Goal: Communication & Community: Participate in discussion

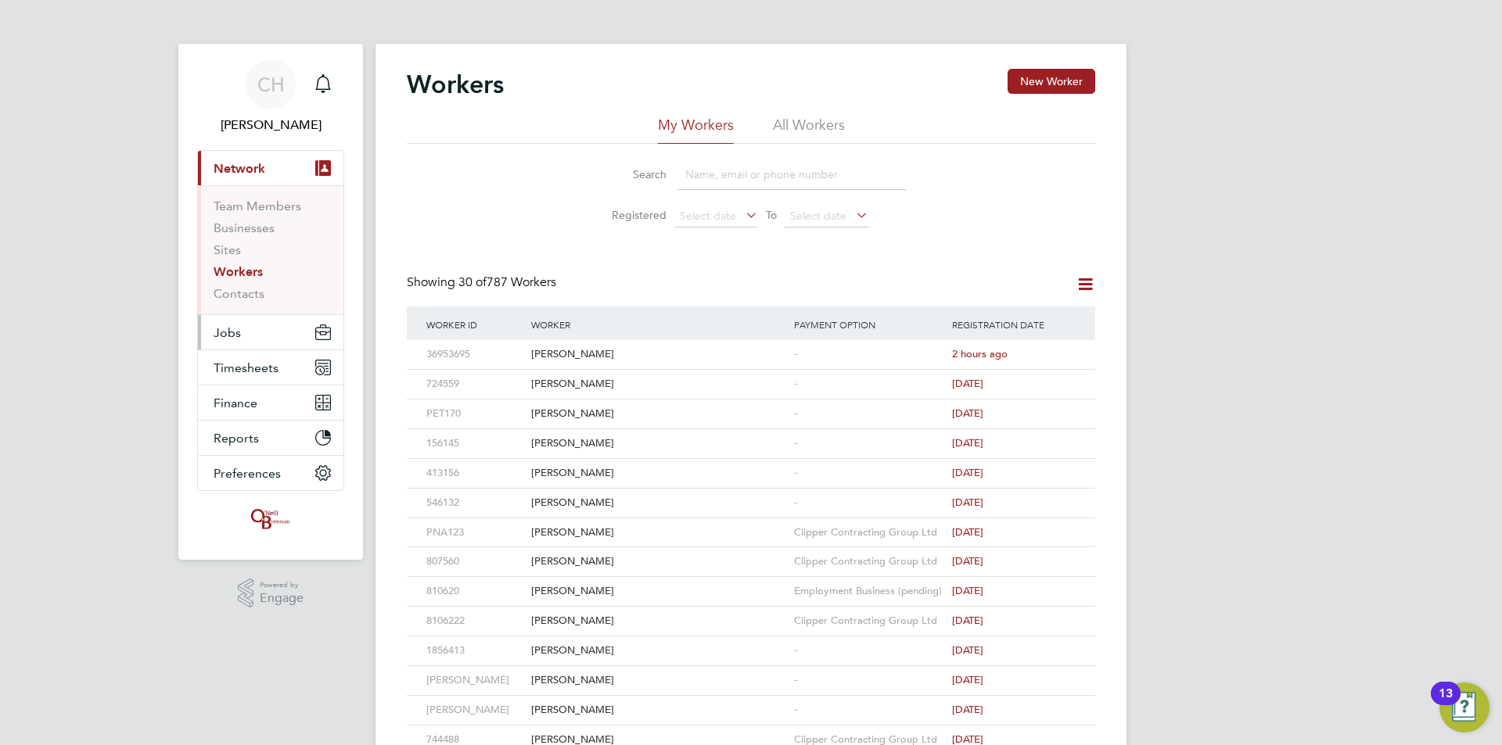
click at [256, 334] on button "Jobs" at bounding box center [270, 332] width 145 height 34
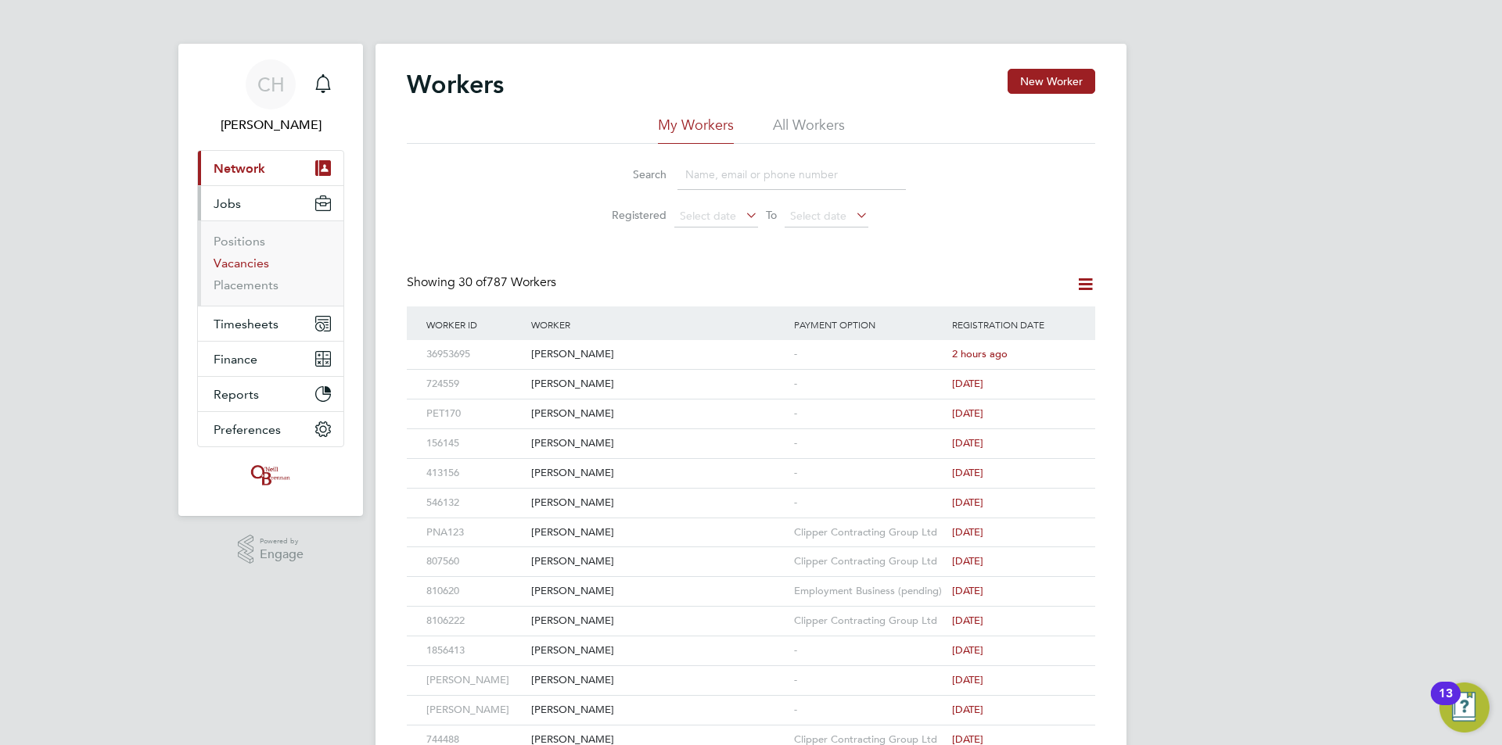
click at [246, 268] on link "Vacancies" at bounding box center [242, 263] width 56 height 15
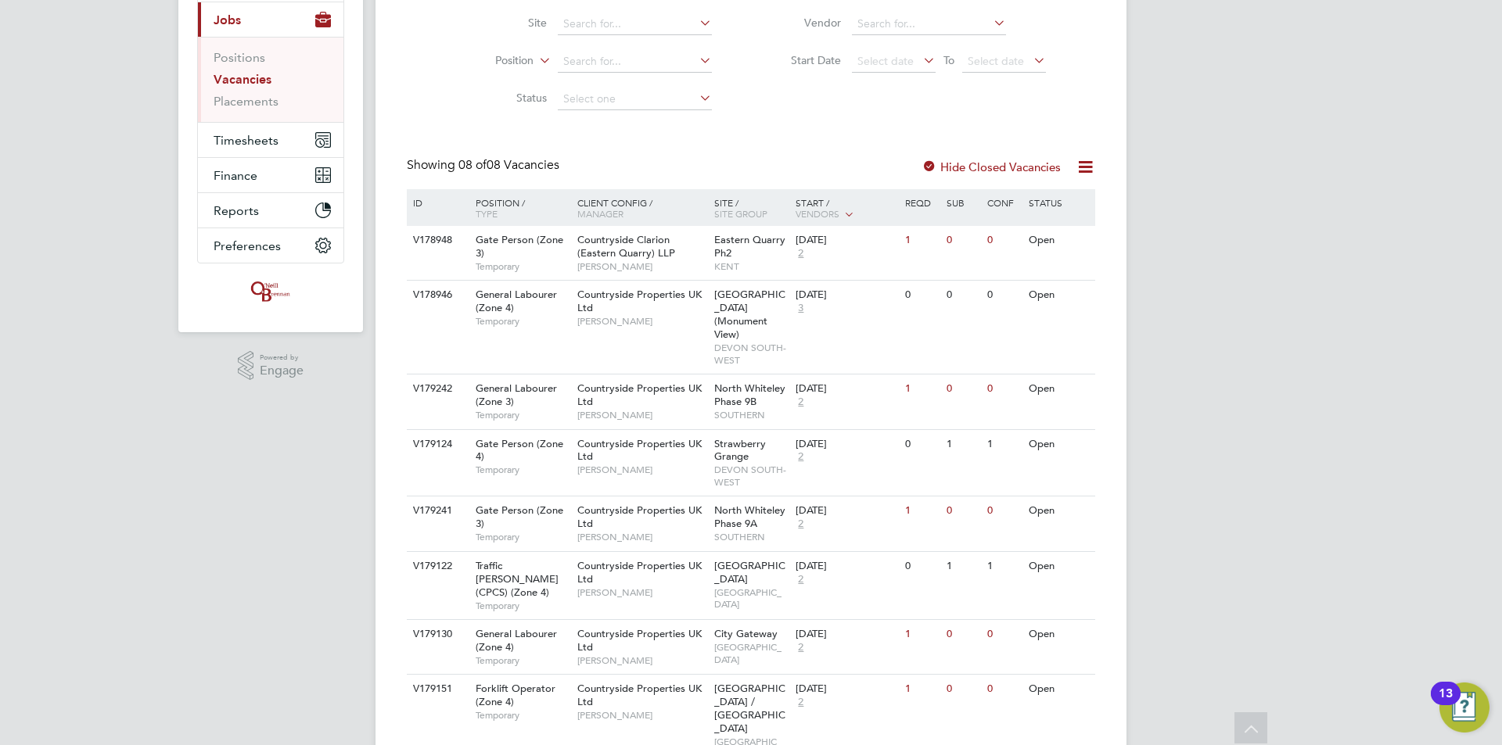
scroll to position [199, 0]
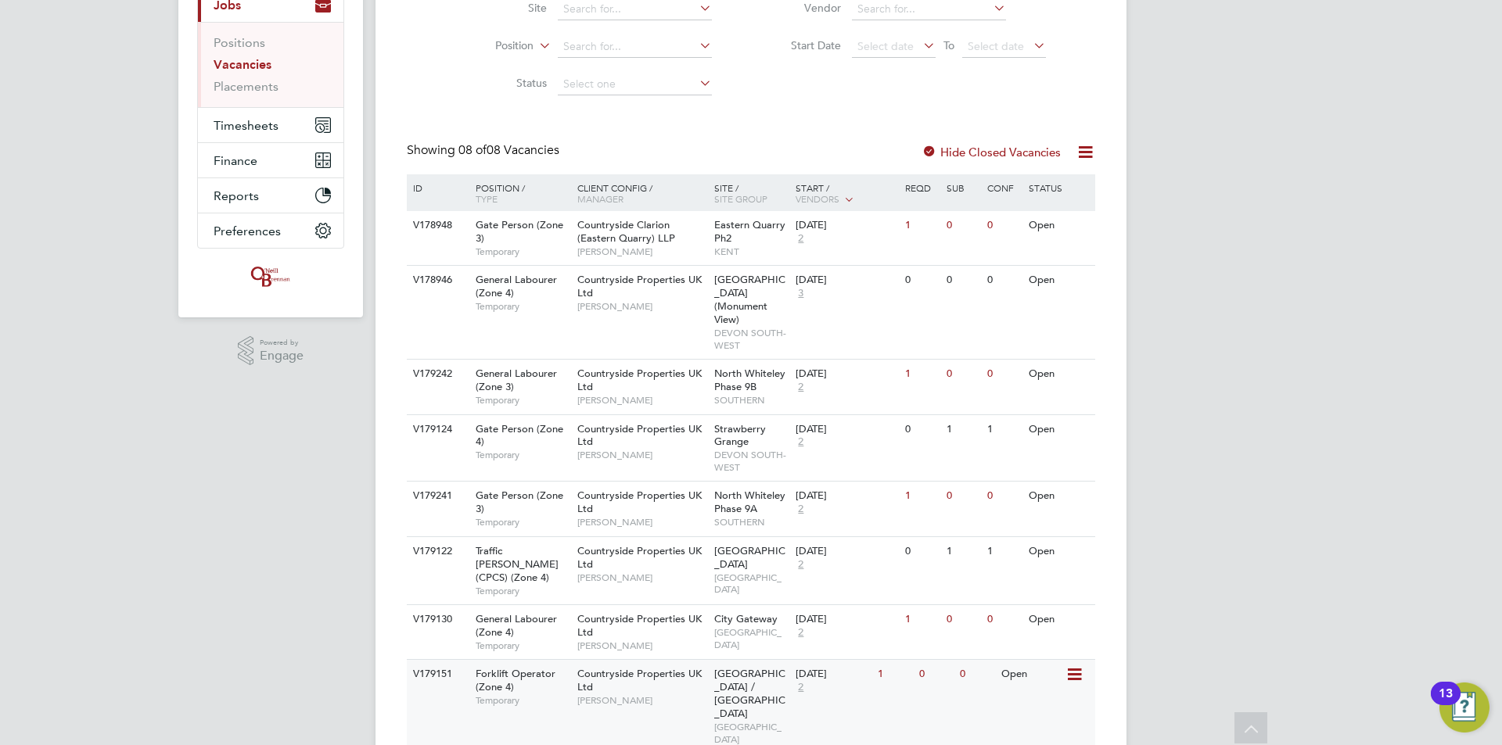
click at [727, 667] on span "[GEOGRAPHIC_DATA] / [GEOGRAPHIC_DATA]" at bounding box center [749, 693] width 71 height 53
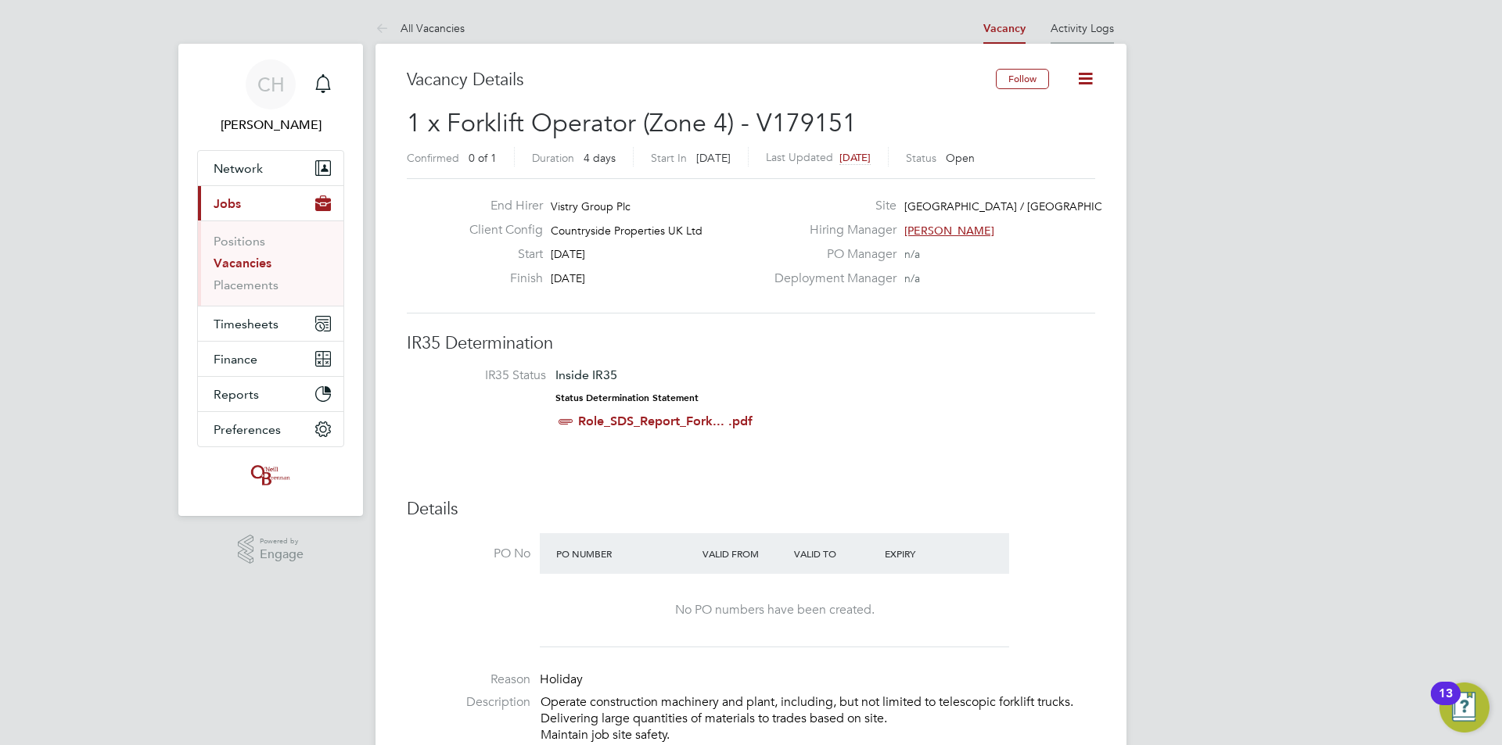
click at [1083, 39] on li "Activity Logs" at bounding box center [1081, 28] width 63 height 31
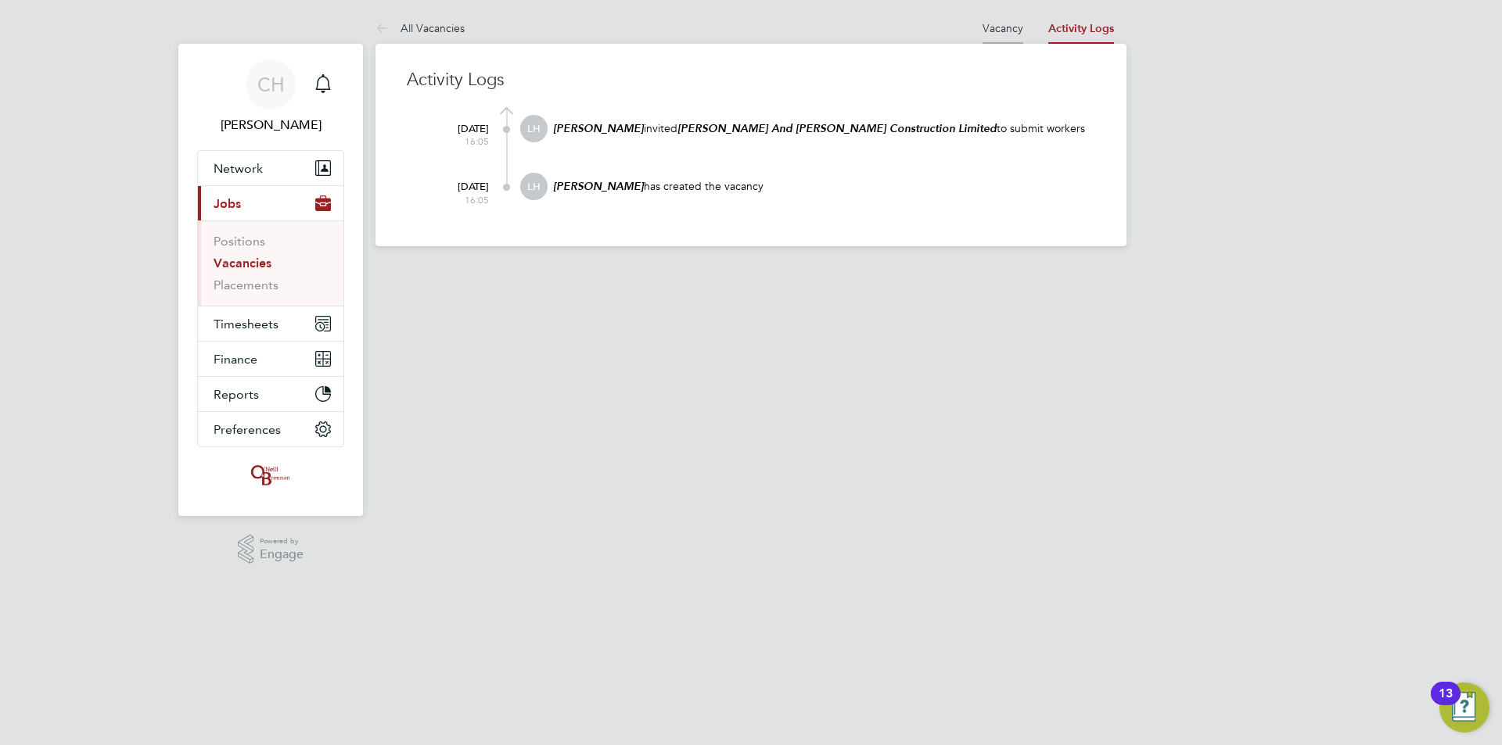
click at [1012, 34] on link "Vacancy" at bounding box center [1002, 28] width 41 height 14
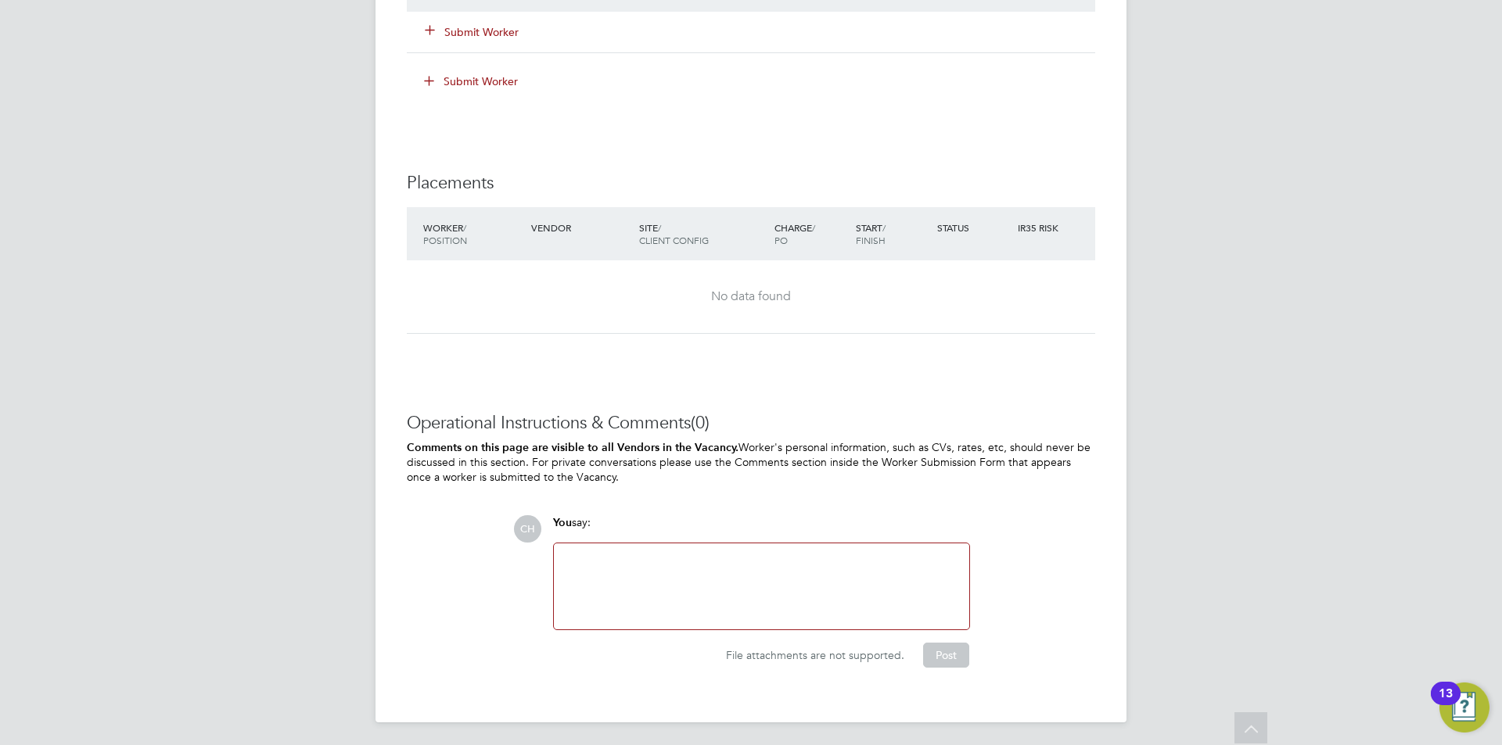
scroll to position [1412, 0]
click at [626, 547] on div at bounding box center [761, 586] width 415 height 86
click at [627, 562] on div at bounding box center [761, 585] width 397 height 67
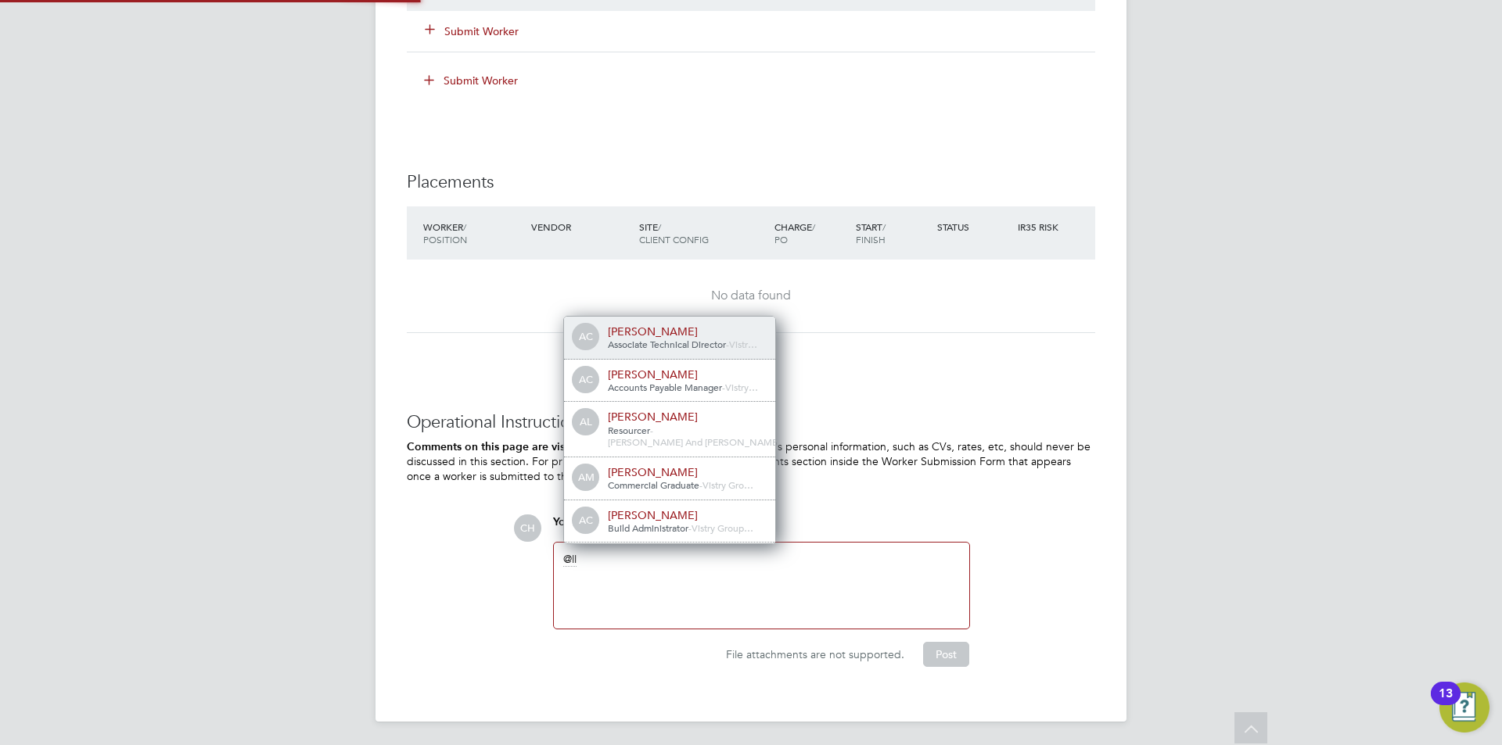
scroll to position [0, 0]
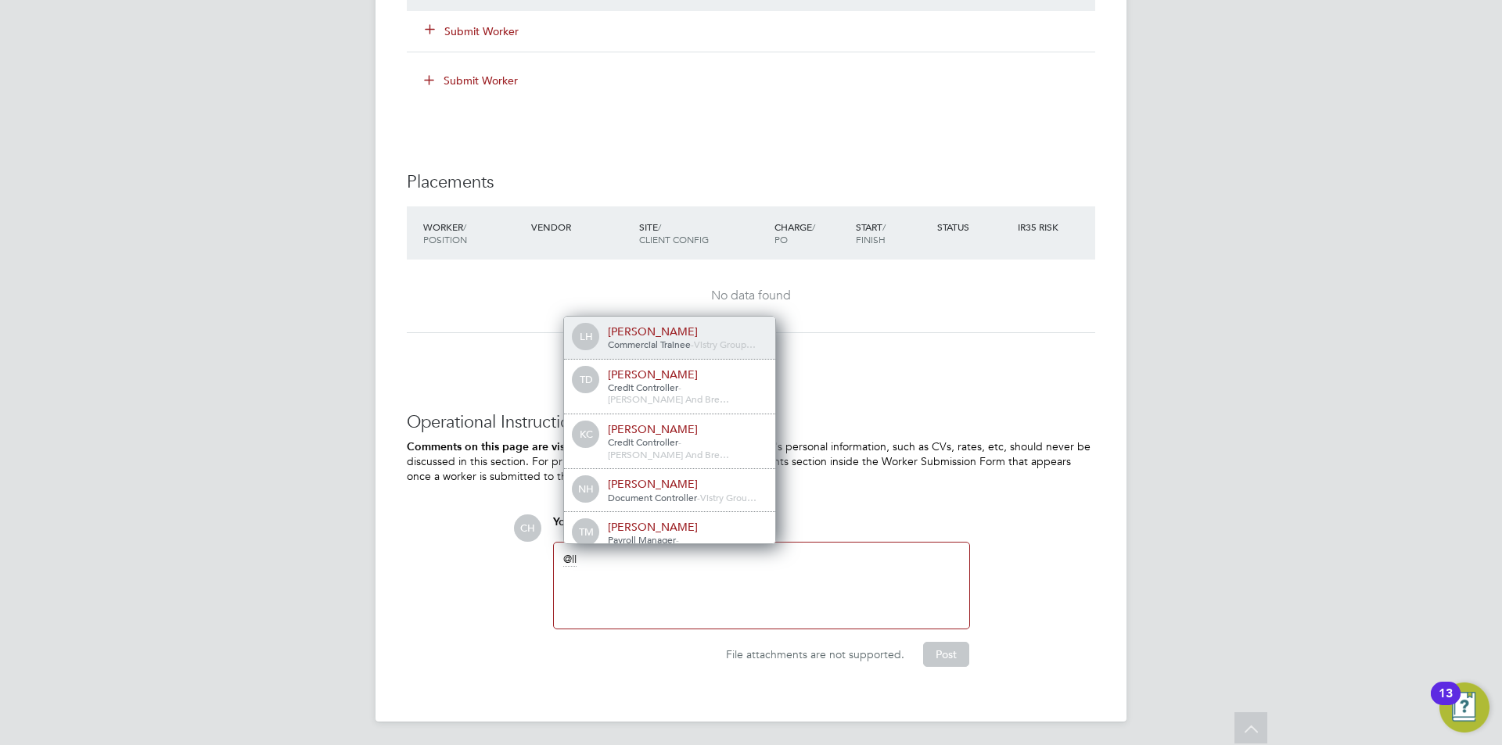
click at [668, 343] on span "Commercial Trainee" at bounding box center [649, 344] width 83 height 13
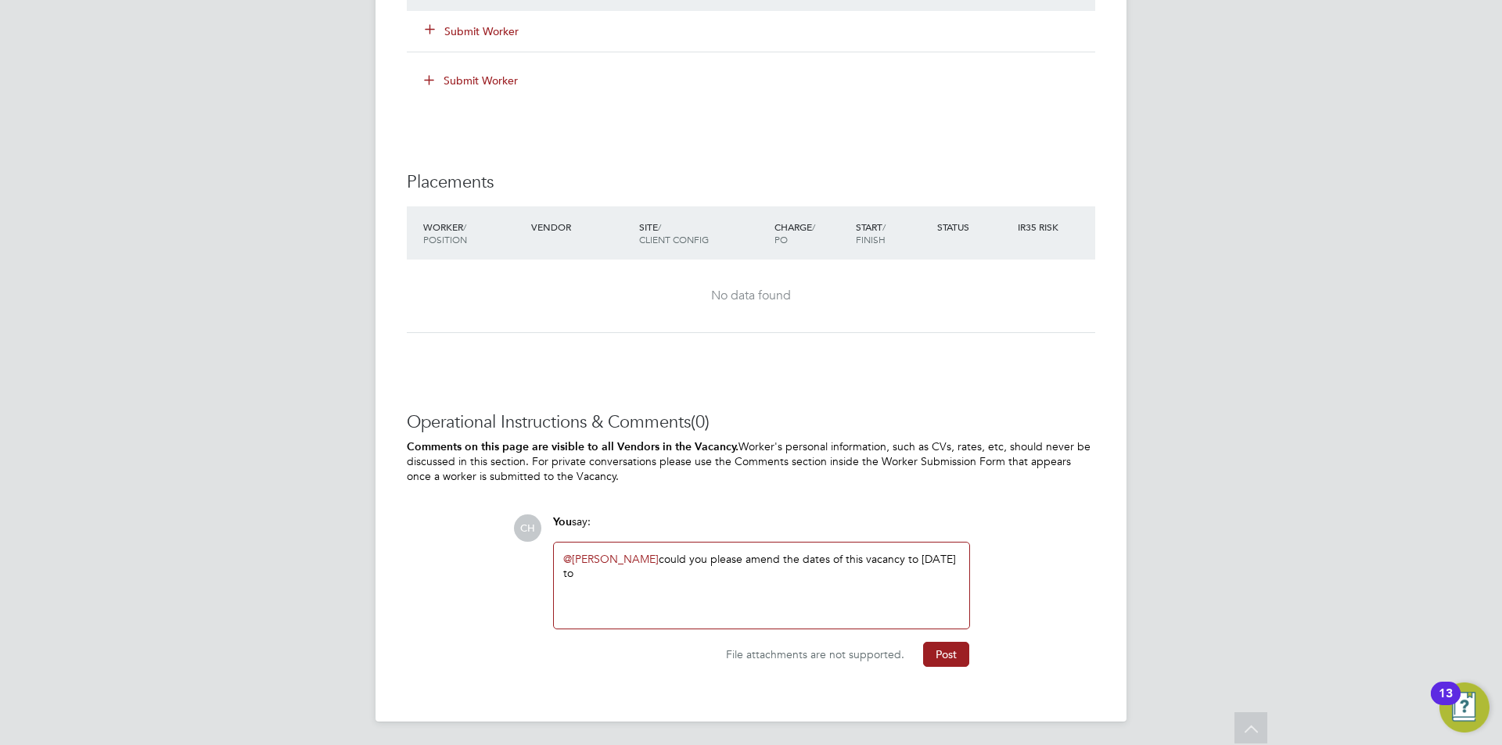
click at [961, 557] on div "@[PERSON_NAME] ​ could you please amend the dates of this vacancy to [DATE] to" at bounding box center [761, 586] width 415 height 86
click at [954, 553] on div "@[PERSON_NAME] ​ could you please amend the dates of this vacancy to [DATE] to" at bounding box center [761, 585] width 397 height 67
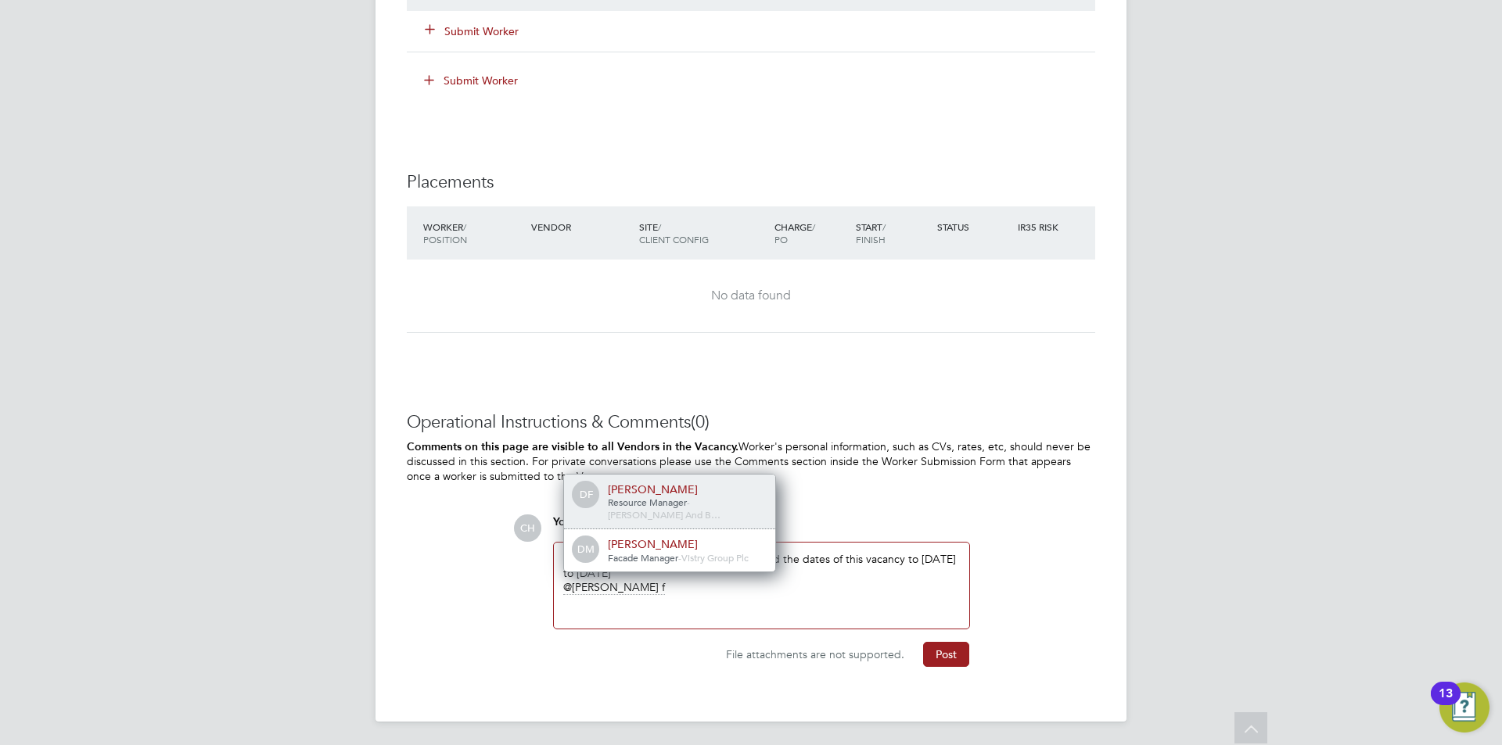
click at [666, 508] on span "Resource Manager" at bounding box center [647, 502] width 79 height 13
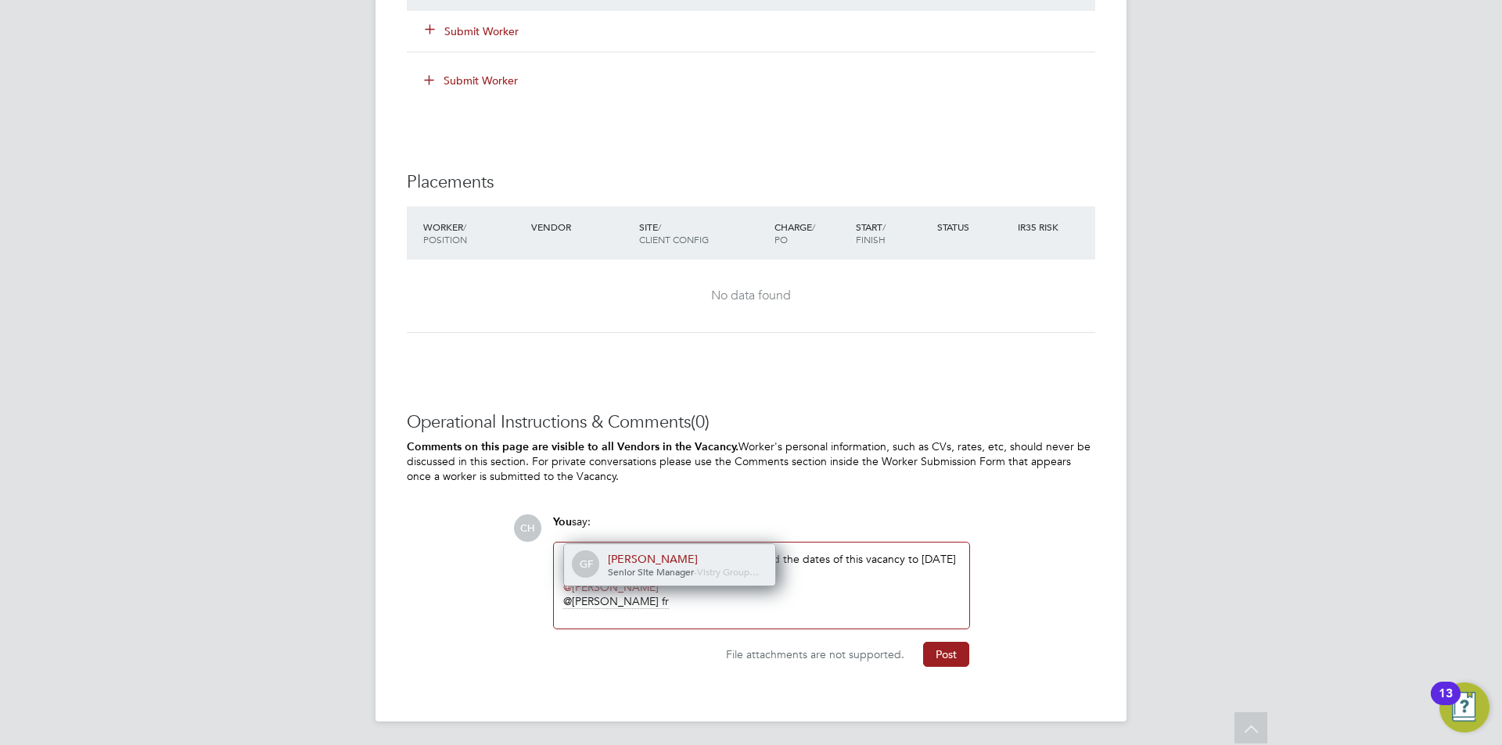
click at [697, 568] on span "Vistry Group…" at bounding box center [728, 571] width 62 height 13
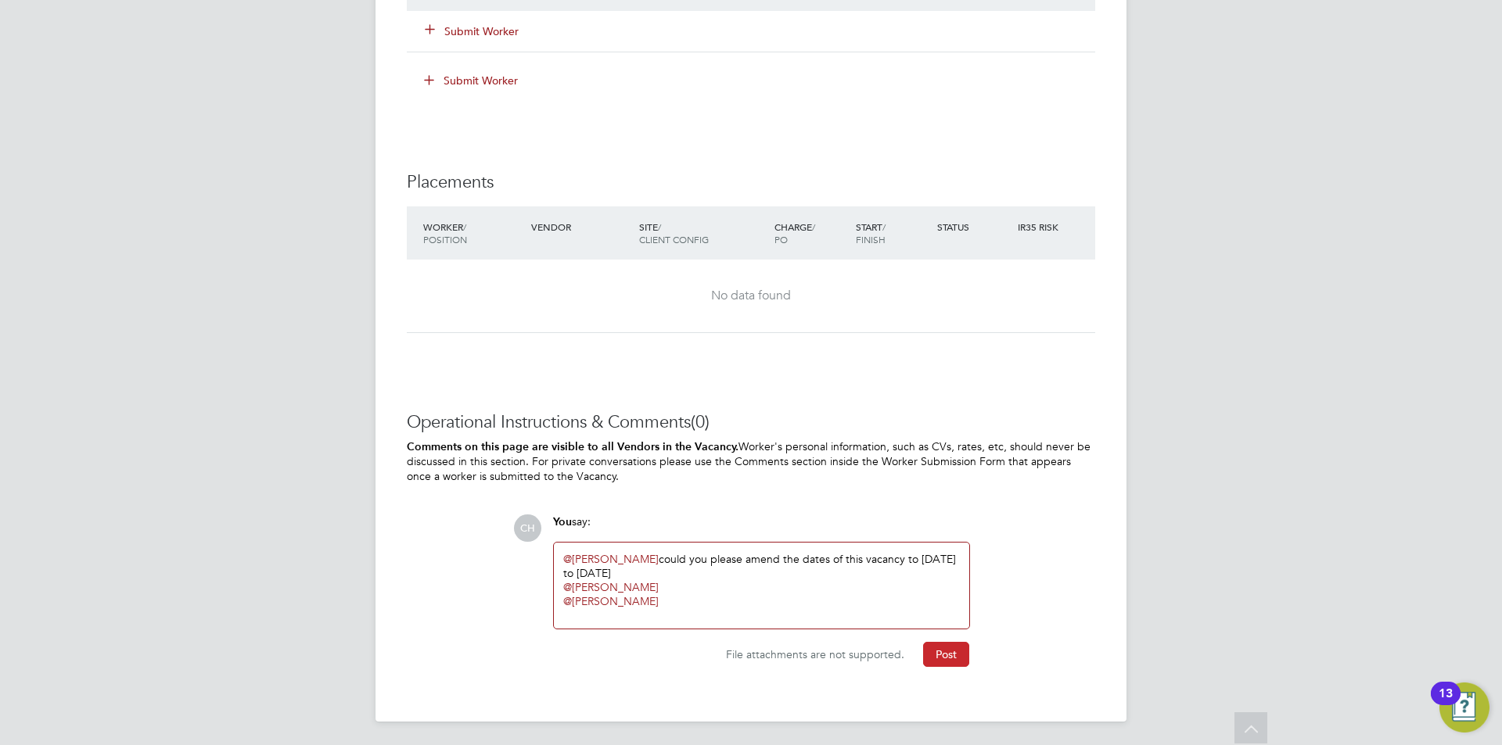
click at [938, 650] on button "Post" at bounding box center [946, 654] width 46 height 25
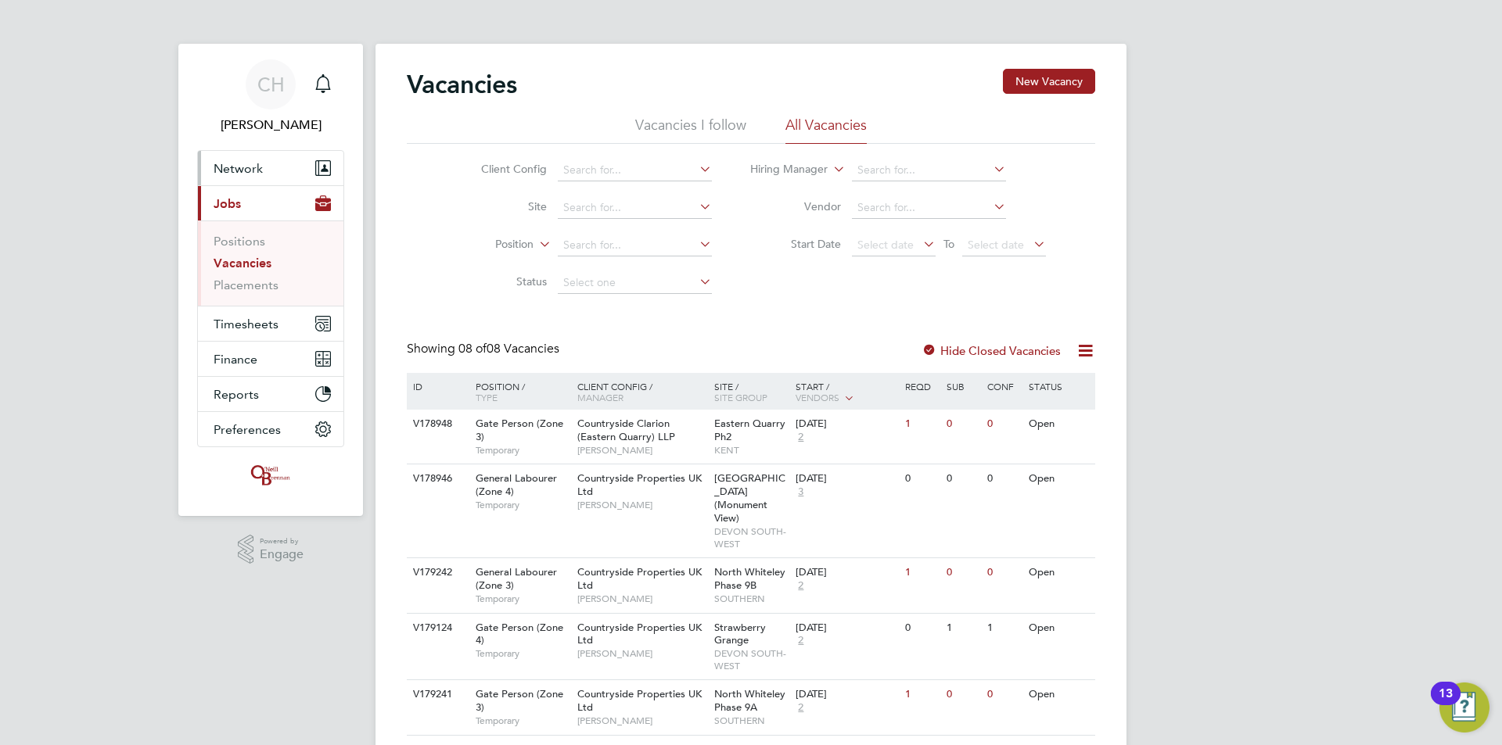
click at [252, 173] on span "Network" at bounding box center [238, 168] width 49 height 15
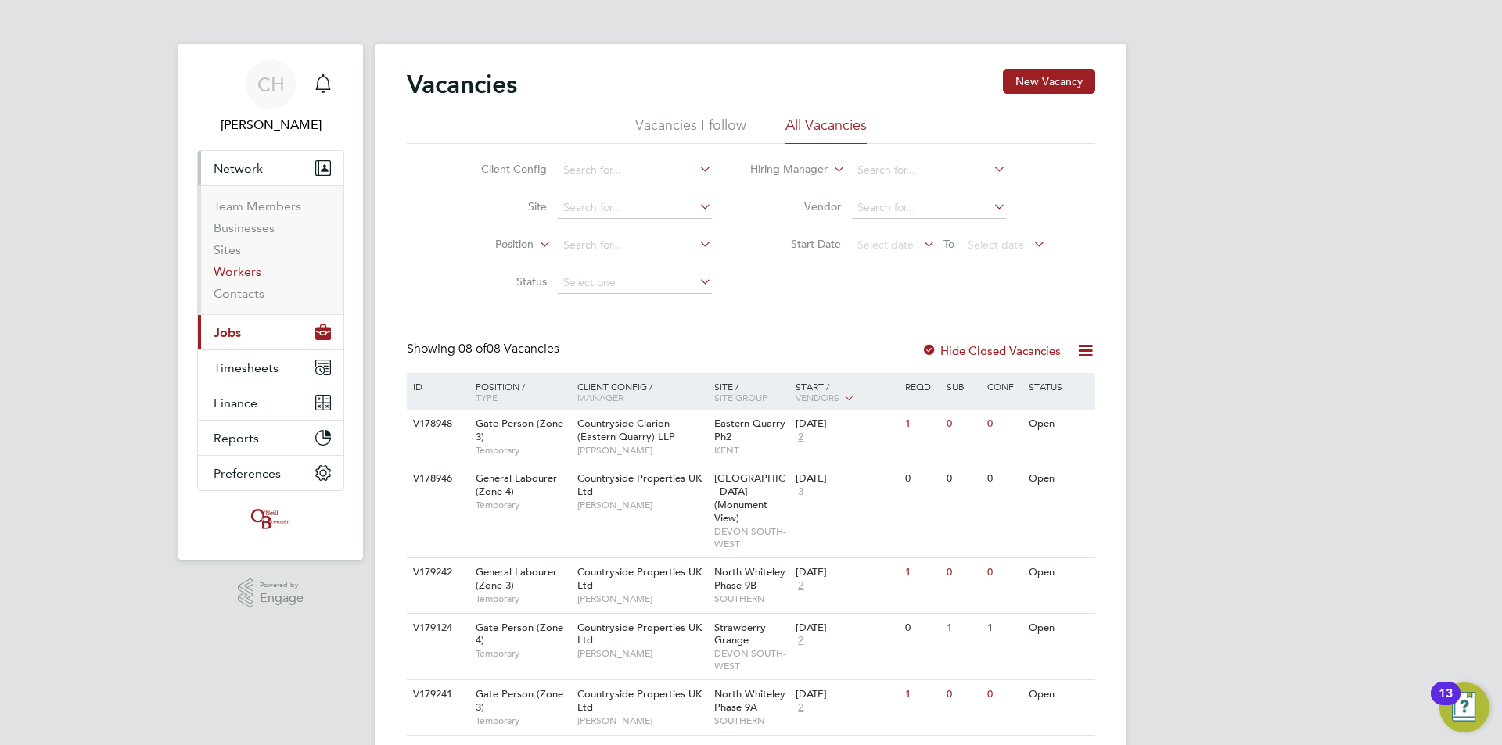
click at [245, 269] on link "Workers" at bounding box center [238, 271] width 48 height 15
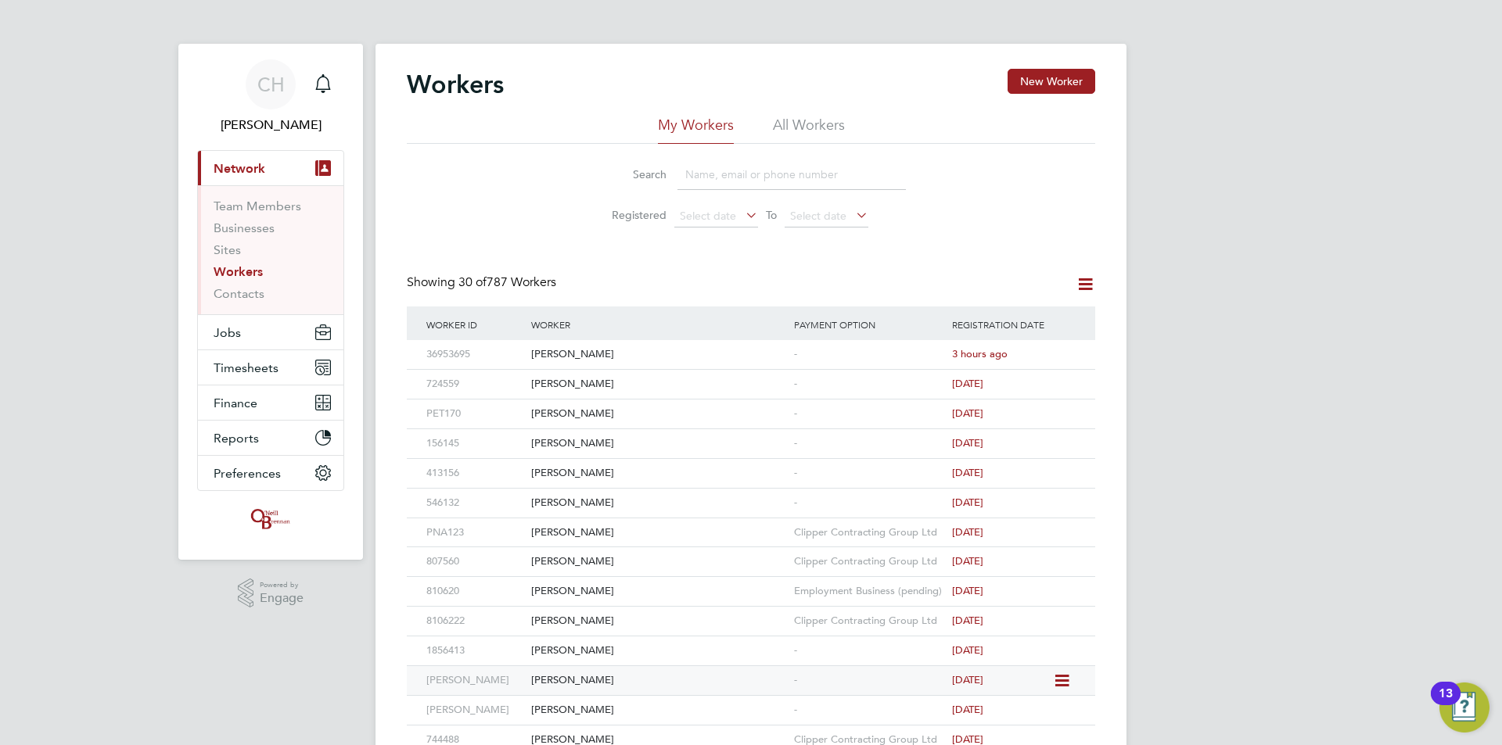
click at [545, 675] on div "[PERSON_NAME]" at bounding box center [658, 680] width 263 height 29
